Goal: Task Accomplishment & Management: Complete application form

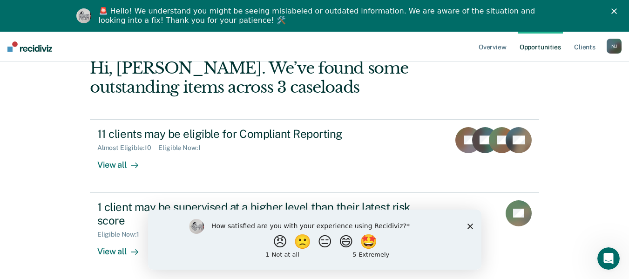
scroll to position [53, 0]
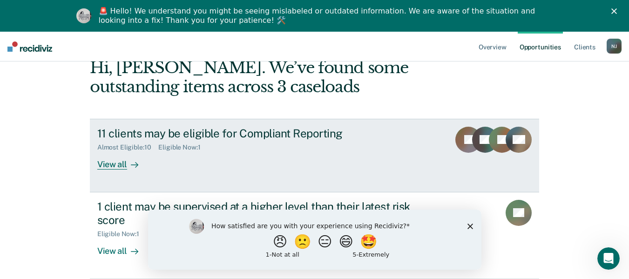
click at [118, 167] on div "View all" at bounding box center [123, 160] width 52 height 18
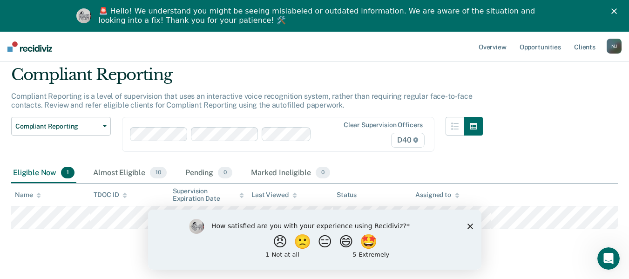
scroll to position [48, 0]
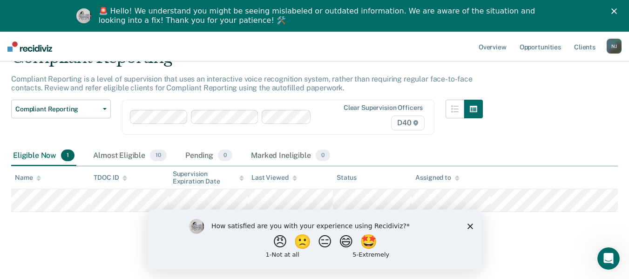
click at [467, 231] on div "How satisfied are you with your experience using Recidiviz? 😠 🙁 😑 😄 🤩 1 - Not a…" at bounding box center [314, 239] width 333 height 60
click at [470, 223] on icon "Close survey" at bounding box center [470, 226] width 6 height 6
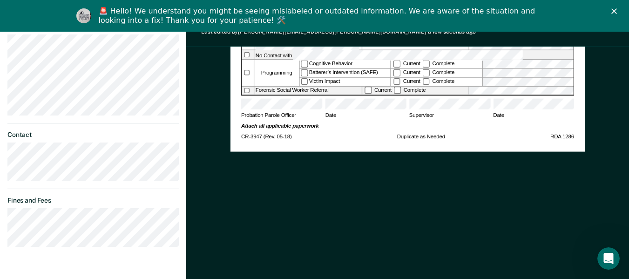
scroll to position [372, 0]
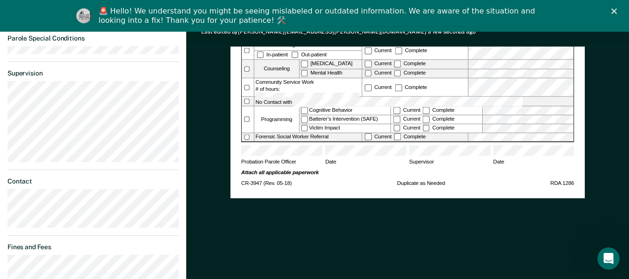
click at [456, 159] on span "Supervisor" at bounding box center [449, 164] width 81 height 11
click at [449, 159] on span "Supervisor" at bounding box center [449, 164] width 81 height 11
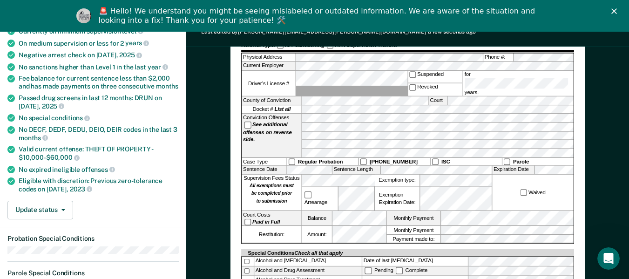
scroll to position [140, 0]
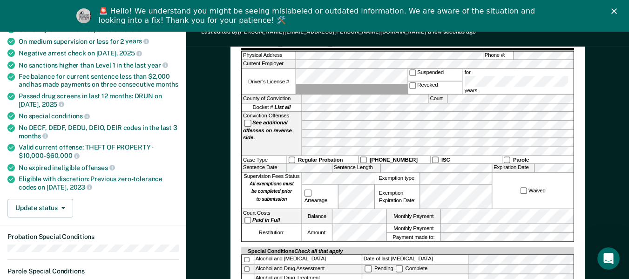
click at [620, 12] on div "Close" at bounding box center [615, 11] width 9 height 6
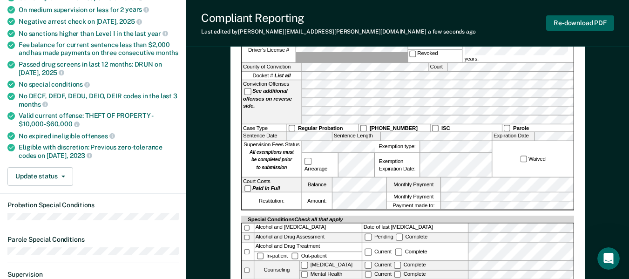
click at [601, 20] on button "Re-download PDF" at bounding box center [580, 22] width 68 height 15
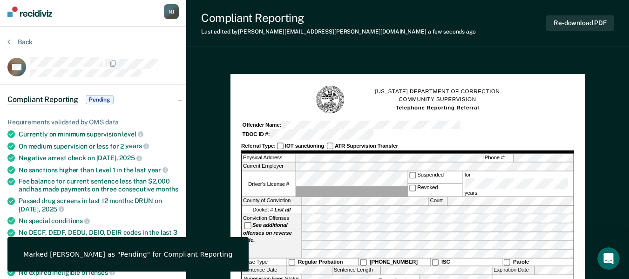
scroll to position [0, 0]
